Goal: Task Accomplishment & Management: Complete application form

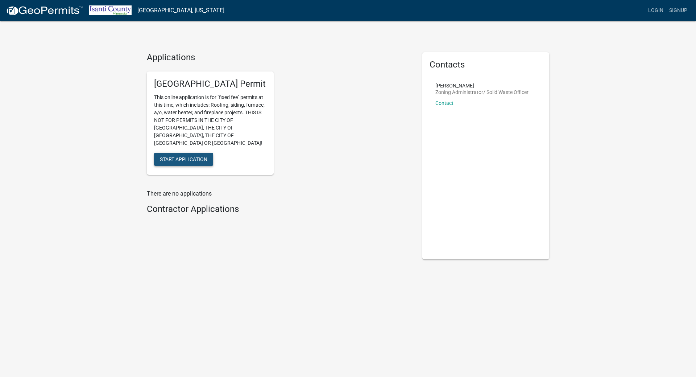
click at [166, 156] on span "Start Application" at bounding box center [184, 159] width 48 height 6
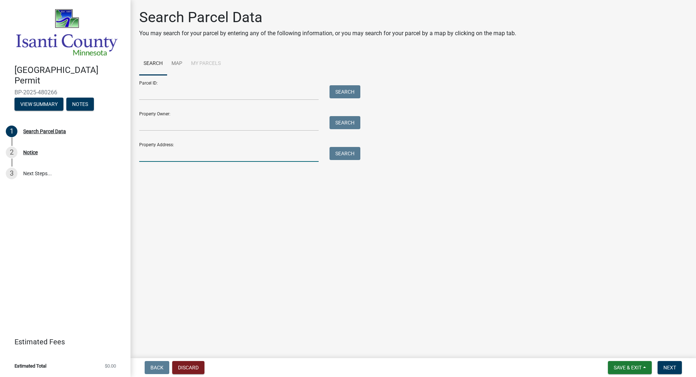
click at [161, 156] on input "Property Address:" at bounding box center [229, 154] width 180 height 15
click at [153, 154] on input "Property Address:" at bounding box center [229, 154] width 180 height 15
type input "8728 288"
click at [339, 155] on button "Search" at bounding box center [345, 153] width 31 height 13
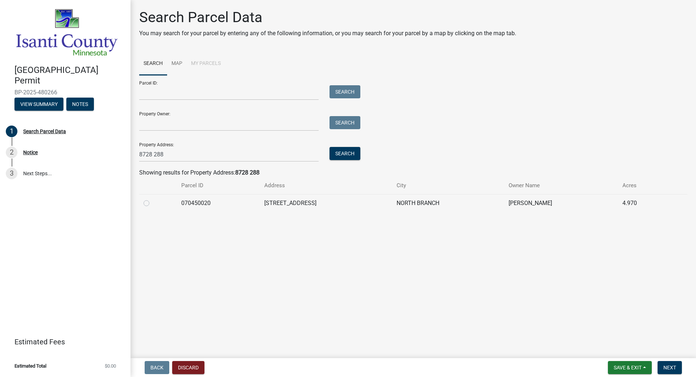
click at [152, 166] on label at bounding box center [152, 199] width 0 height 0
click at [152, 166] on input "radio" at bounding box center [154, 201] width 5 height 5
radio input "true"
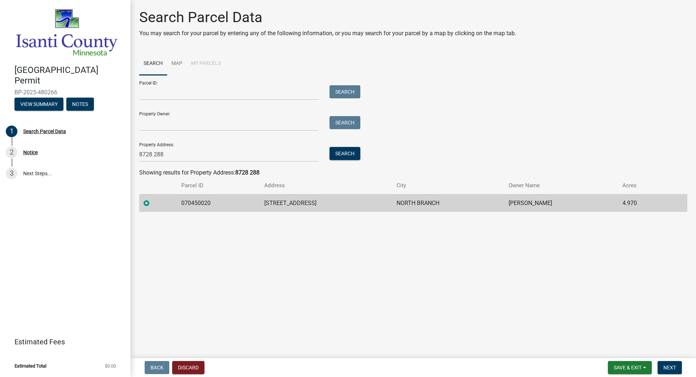
click at [301, 166] on td "[STREET_ADDRESS]" at bounding box center [326, 203] width 132 height 18
click at [339, 166] on button "Next" at bounding box center [670, 367] width 24 height 13
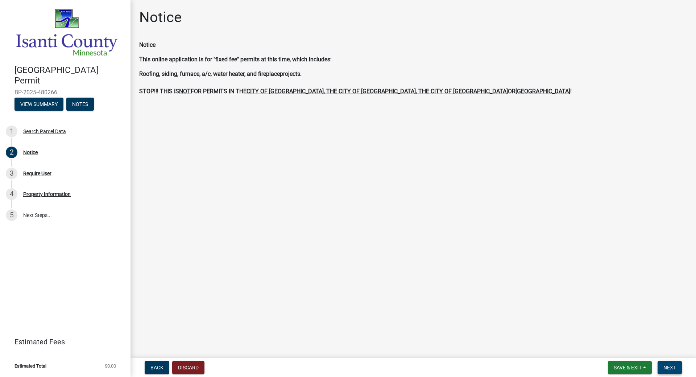
click at [339, 166] on span "Next" at bounding box center [670, 367] width 13 height 6
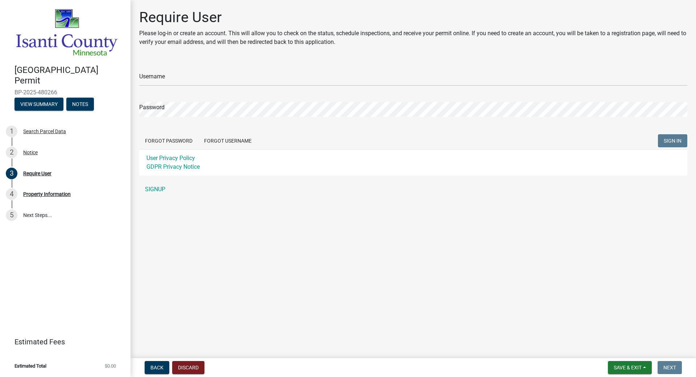
click at [139, 71] on div "Require User Please log-in or create an account. This will allow you to check o…" at bounding box center [413, 106] width 559 height 194
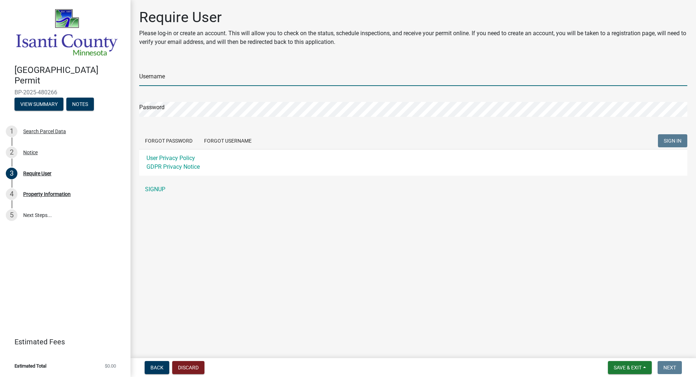
click at [145, 73] on input "Username" at bounding box center [413, 78] width 548 height 15
type input "Air Mechanical"
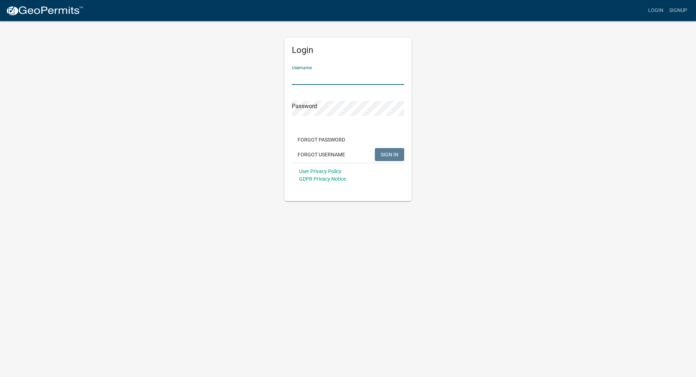
click at [302, 75] on input "Username" at bounding box center [348, 77] width 112 height 15
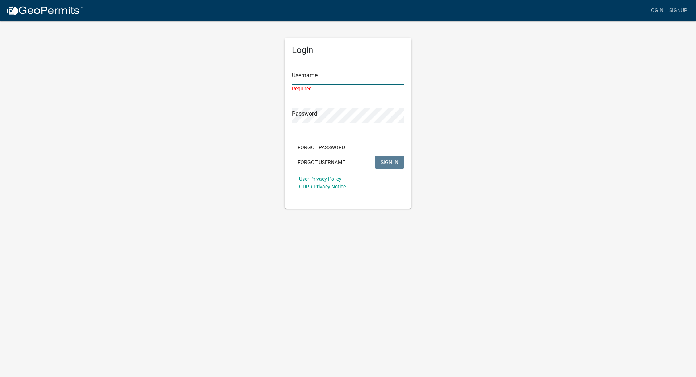
drag, startPoint x: 323, startPoint y: 73, endPoint x: 326, endPoint y: 78, distance: 6.2
click at [323, 73] on input "Username" at bounding box center [348, 77] width 112 height 15
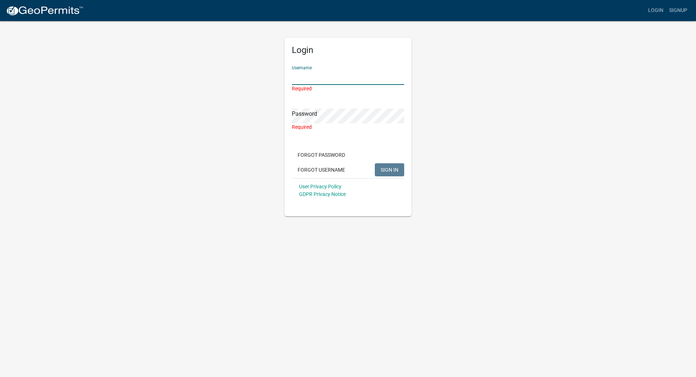
drag, startPoint x: 295, startPoint y: 79, endPoint x: 292, endPoint y: 73, distance: 6.2
click at [292, 73] on input "Username" at bounding box center [348, 77] width 112 height 15
type input "Air Mechanical"
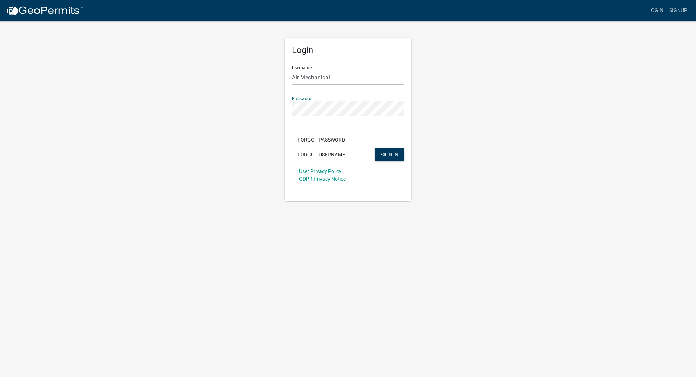
click at [375, 148] on button "SIGN IN" at bounding box center [389, 154] width 29 height 13
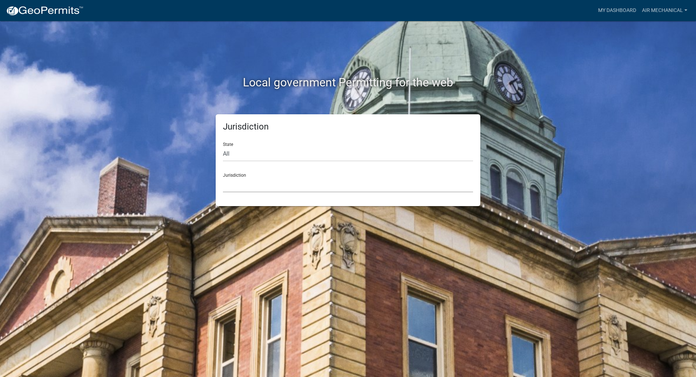
click at [240, 177] on select "Custer County, Colorado Carroll County, Georgia Cook County, Georgia Crawford C…" at bounding box center [348, 184] width 250 height 15
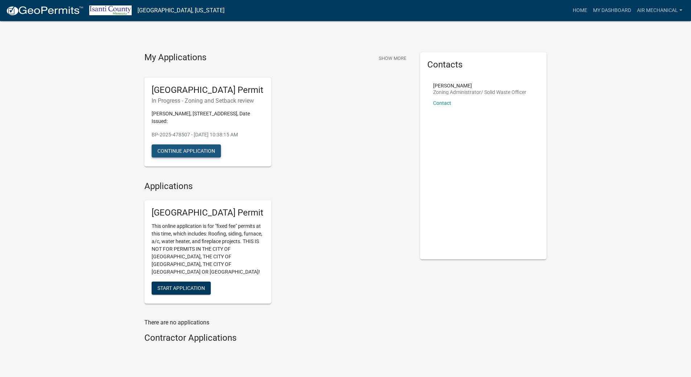
click at [198, 150] on button "Continue Application" at bounding box center [186, 150] width 69 height 13
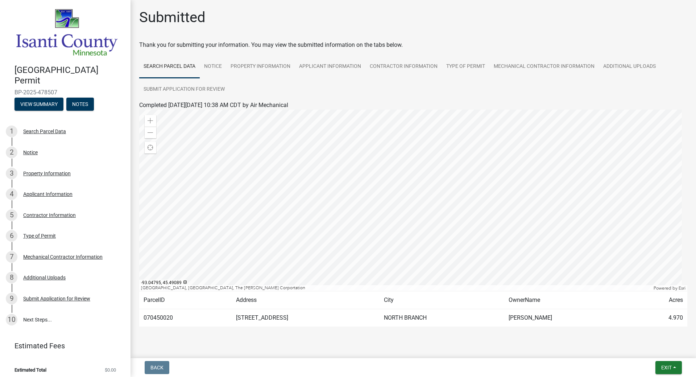
scroll to position [14, 0]
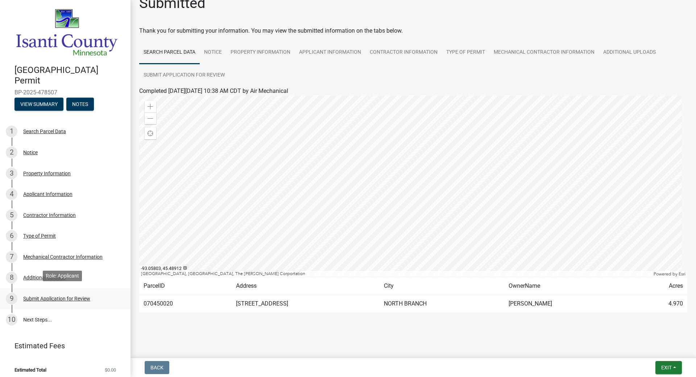
click at [49, 297] on div "Submit Application for Review" at bounding box center [56, 298] width 67 height 5
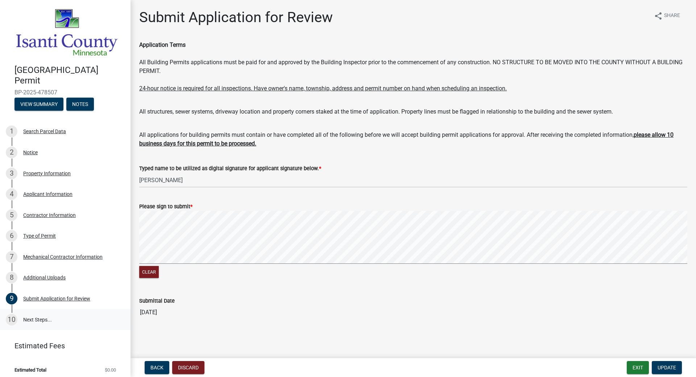
click at [45, 317] on link "10 Next Steps..." at bounding box center [65, 319] width 131 height 21
